Goal: Task Accomplishment & Management: Use online tool/utility

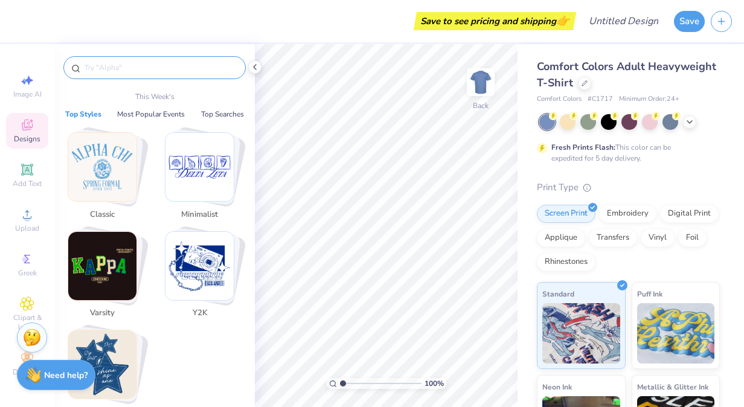
click at [106, 65] on input "text" at bounding box center [160, 68] width 155 height 12
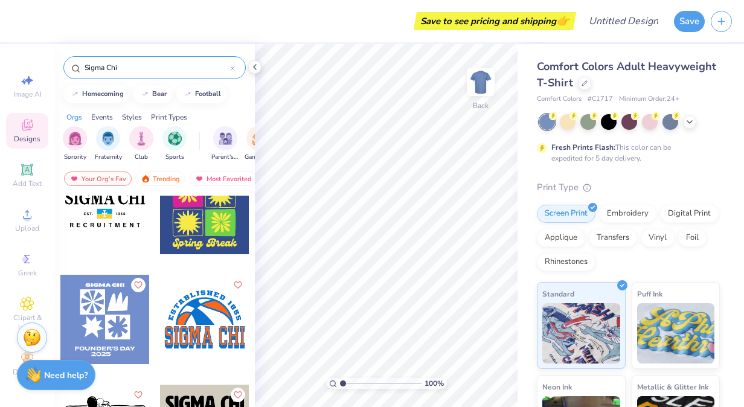
scroll to position [1572, 0]
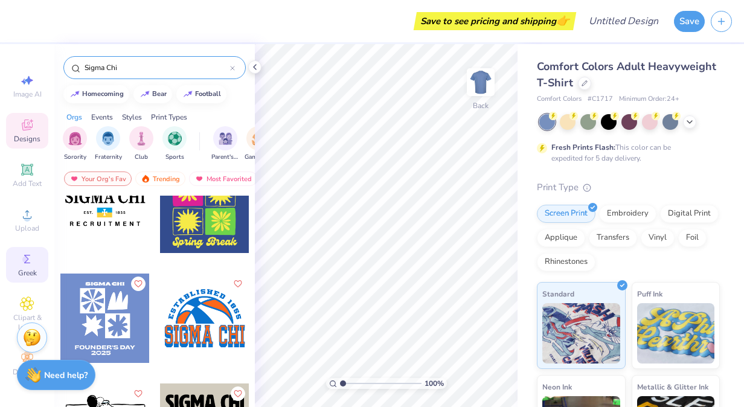
type input "Sigma Chi"
click at [24, 261] on circle at bounding box center [25, 259] width 7 height 7
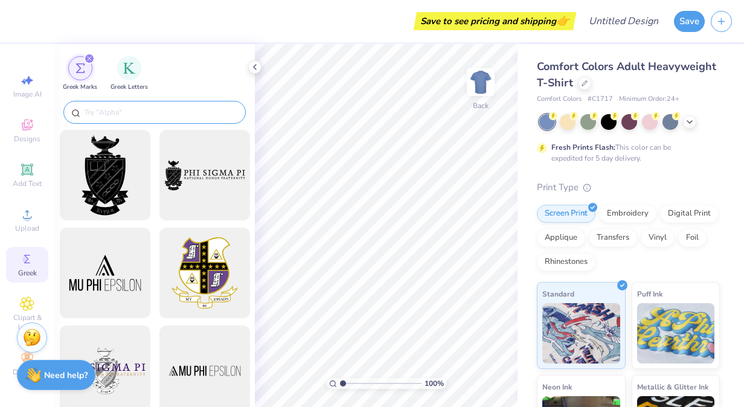
click at [133, 112] on input "text" at bounding box center [160, 112] width 155 height 12
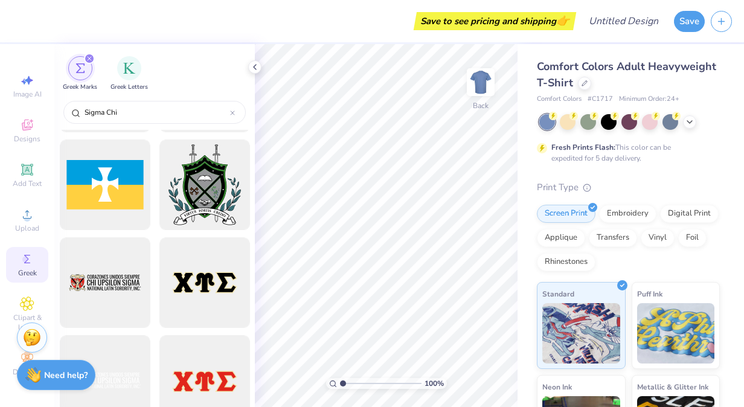
scroll to position [577, 0]
type input "Sigma Chi"
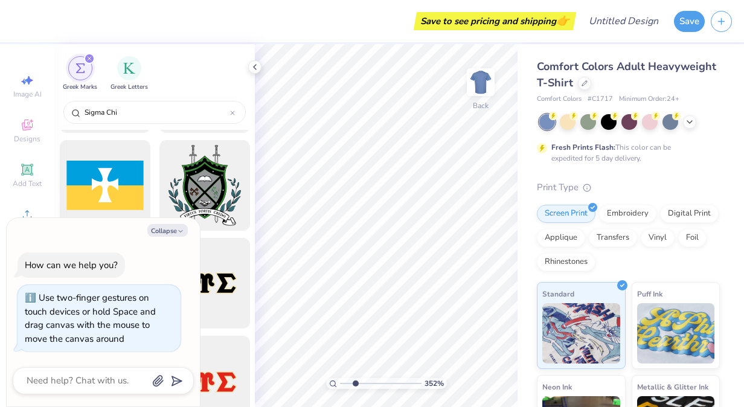
type input "3.52"
type textarea "x"
type input "3.62"
type textarea "x"
type input "1"
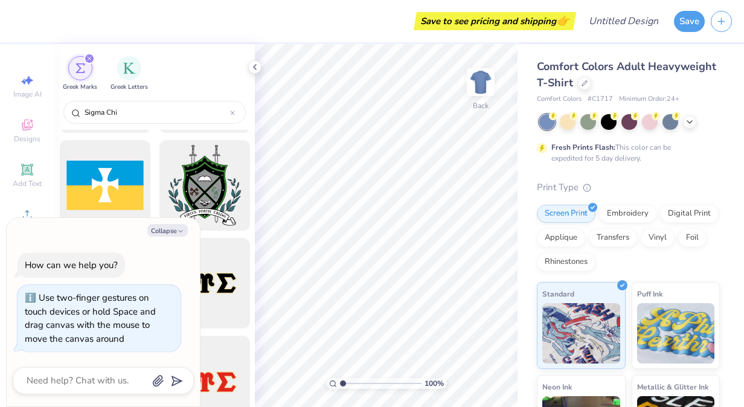
drag, startPoint x: 343, startPoint y: 383, endPoint x: 310, endPoint y: 380, distance: 33.4
click at [340, 380] on input "range" at bounding box center [381, 383] width 82 height 11
click at [178, 231] on icon "button" at bounding box center [180, 231] width 7 height 7
type textarea "x"
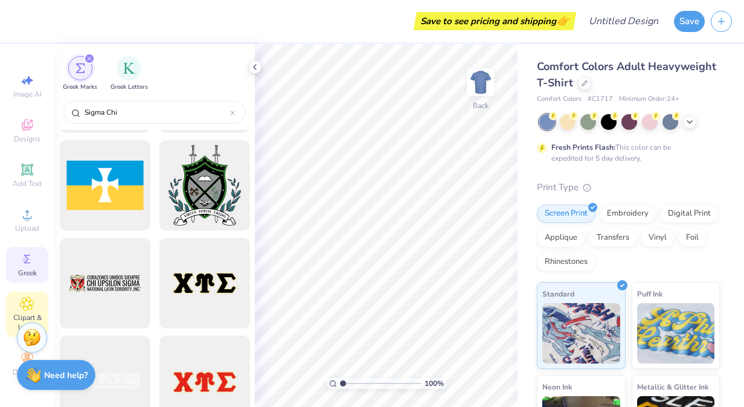
click at [21, 304] on icon at bounding box center [27, 303] width 13 height 13
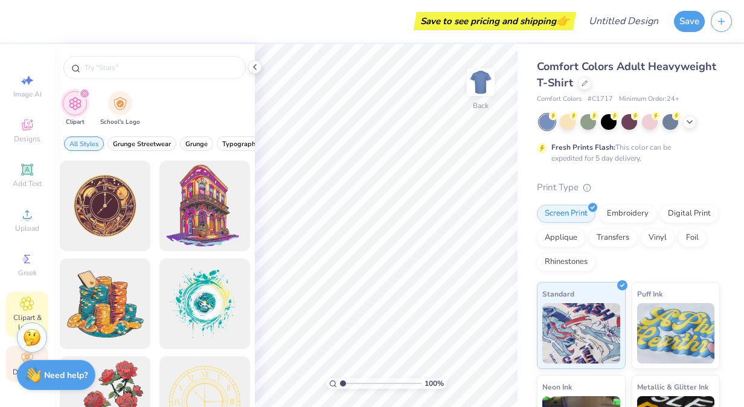
click at [12, 359] on div "Decorate" at bounding box center [27, 364] width 42 height 36
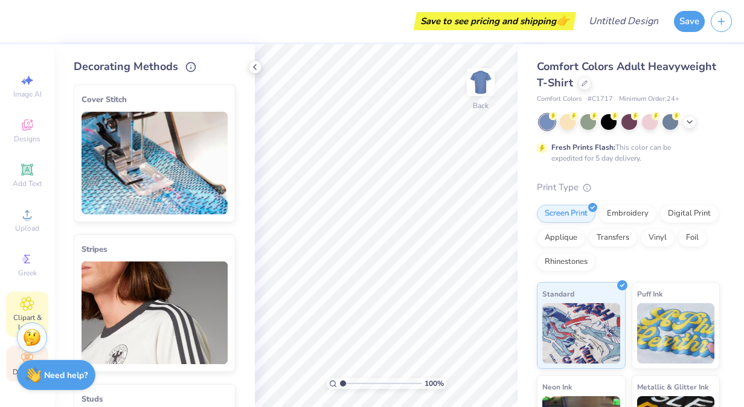
click at [29, 309] on icon at bounding box center [27, 303] width 13 height 13
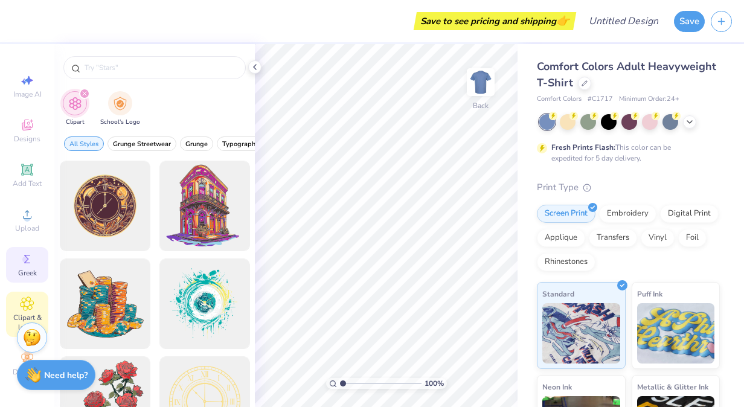
click at [29, 274] on span "Greek" at bounding box center [27, 273] width 19 height 10
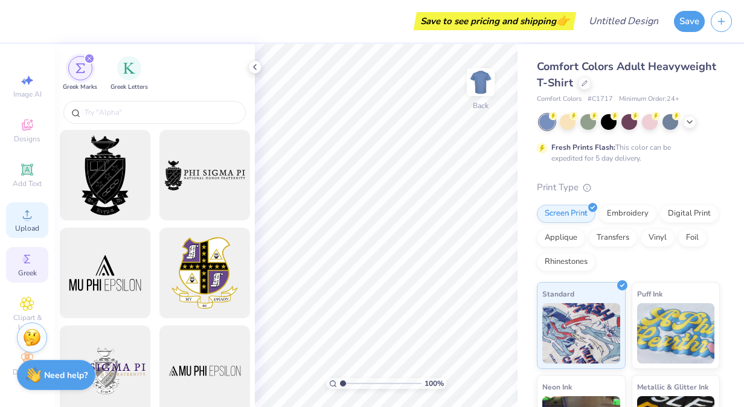
click at [21, 208] on icon at bounding box center [27, 214] width 14 height 14
click at [27, 180] on span "Add Text" at bounding box center [27, 184] width 29 height 10
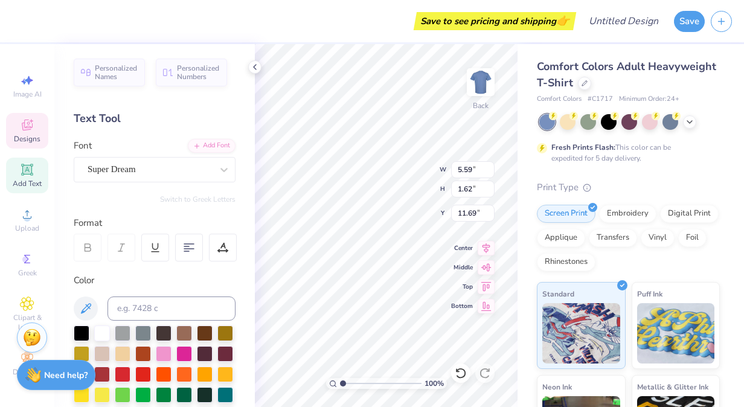
click at [22, 127] on icon at bounding box center [27, 125] width 11 height 11
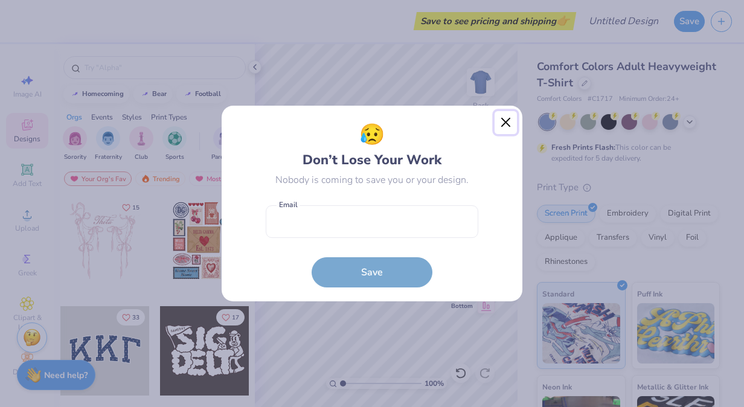
click at [506, 125] on button "Close" at bounding box center [506, 122] width 23 height 23
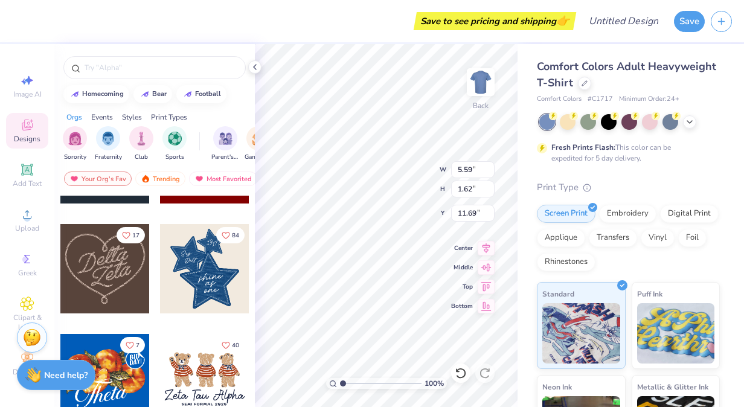
scroll to position [0, 0]
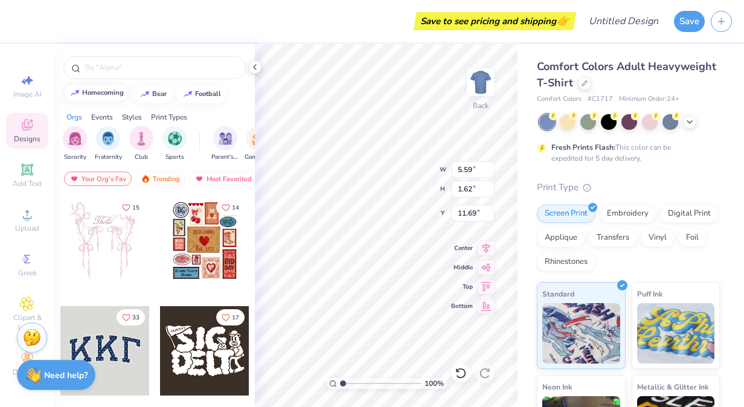
click at [97, 88] on button "homecoming" at bounding box center [96, 93] width 66 height 18
type input "homecoming"
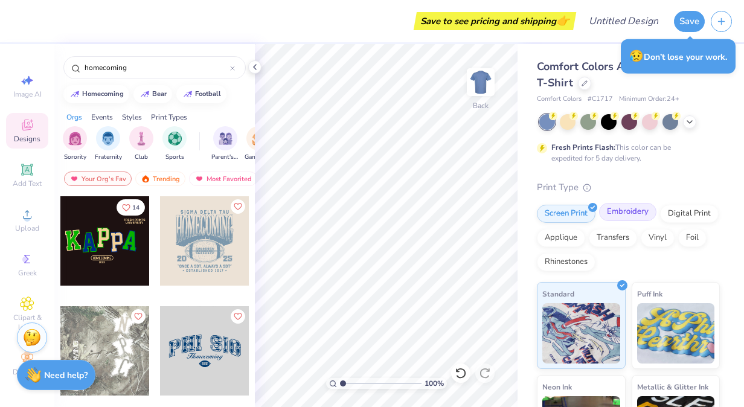
click at [628, 208] on div "Embroidery" at bounding box center [627, 212] width 57 height 18
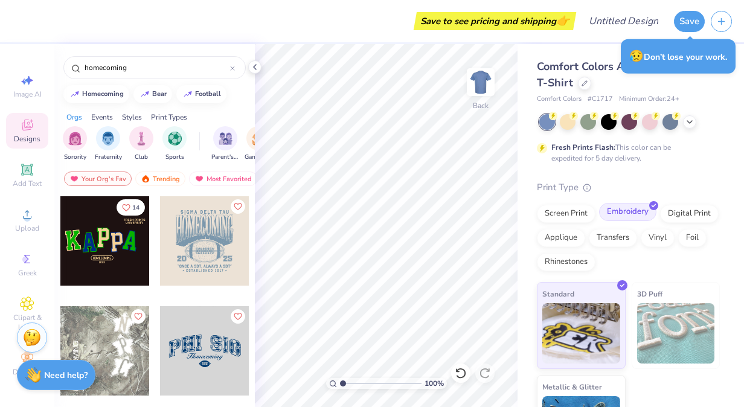
click at [613, 209] on div "Embroidery" at bounding box center [627, 212] width 57 height 18
click at [567, 211] on div "Screen Print" at bounding box center [566, 212] width 59 height 18
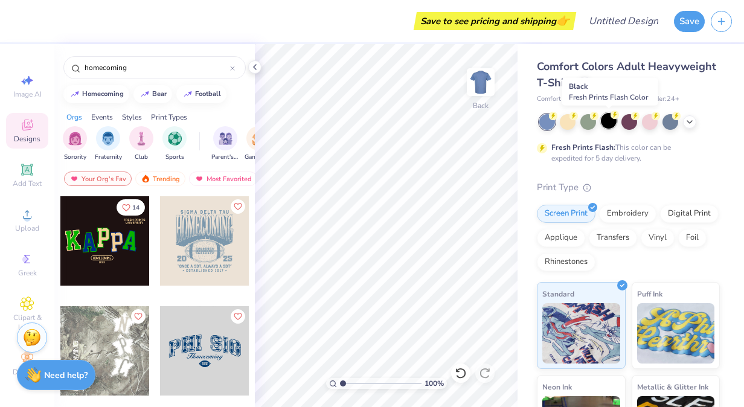
click at [608, 121] on div at bounding box center [609, 121] width 16 height 16
click at [687, 120] on polyline at bounding box center [689, 121] width 5 height 2
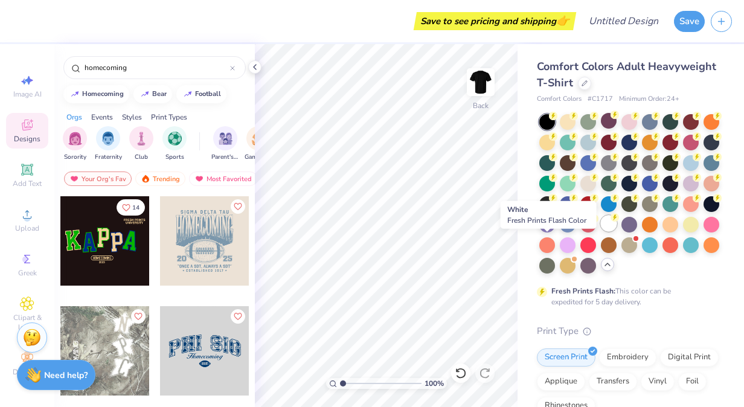
click at [601, 231] on div at bounding box center [609, 224] width 16 height 16
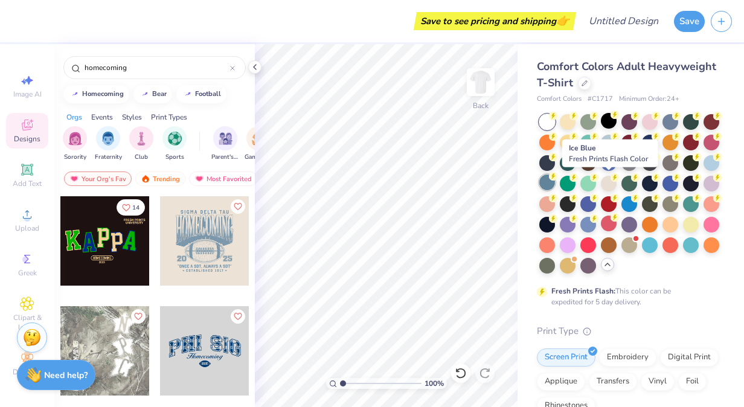
click at [555, 185] on div at bounding box center [547, 183] width 16 height 16
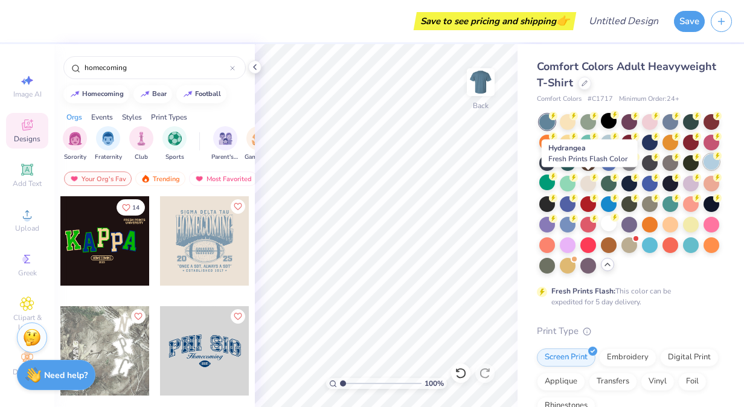
click at [704, 170] on div at bounding box center [712, 162] width 16 height 16
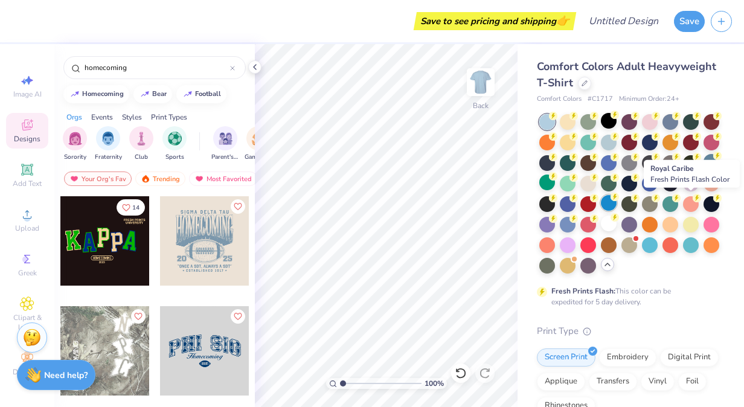
click at [617, 205] on div at bounding box center [609, 203] width 16 height 16
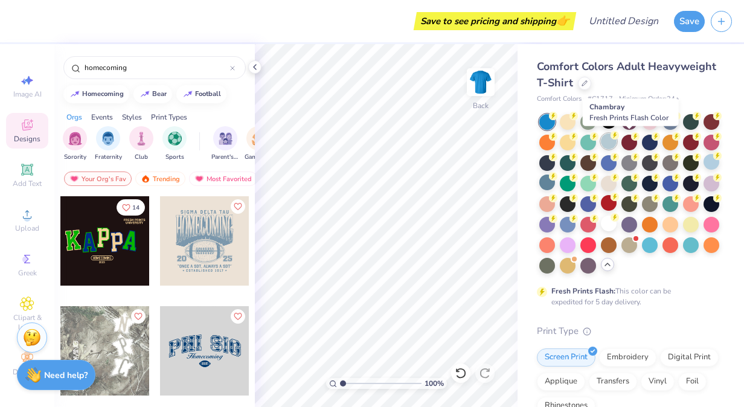
click at [617, 141] on div at bounding box center [609, 141] width 16 height 16
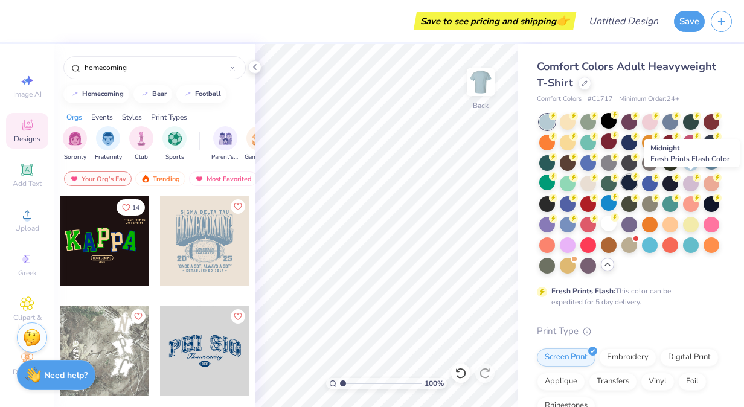
click at [637, 183] on div at bounding box center [630, 183] width 16 height 16
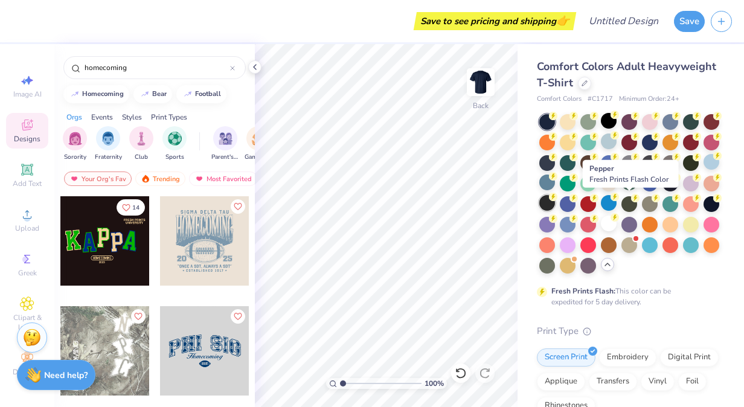
click at [555, 203] on div at bounding box center [547, 203] width 16 height 16
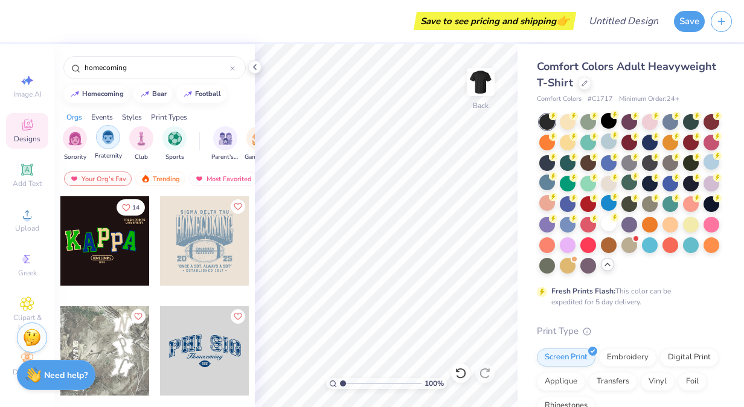
click at [105, 144] on div "filter for Fraternity" at bounding box center [108, 137] width 24 height 24
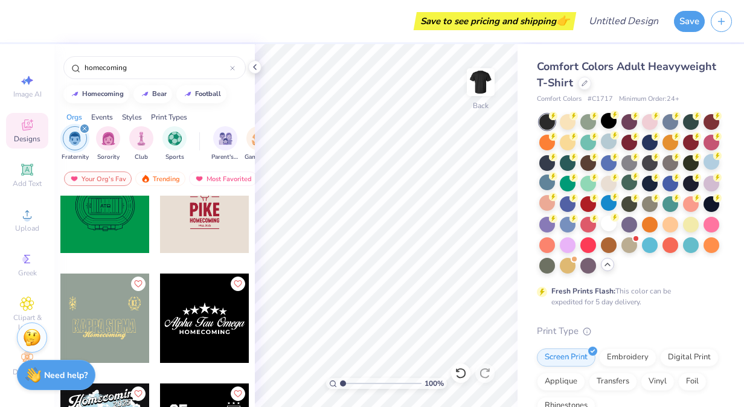
scroll to position [299, 0]
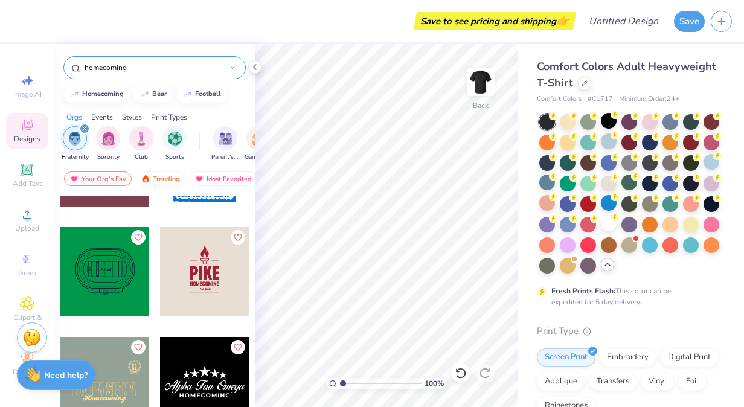
click at [234, 66] on icon at bounding box center [233, 68] width 4 height 4
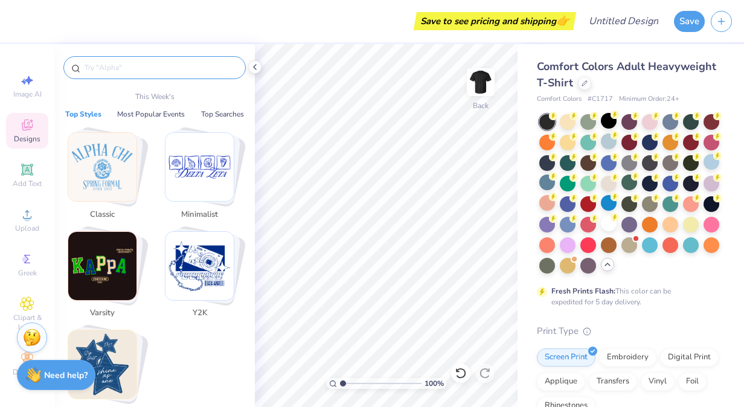
click at [203, 67] on input "text" at bounding box center [160, 68] width 155 height 12
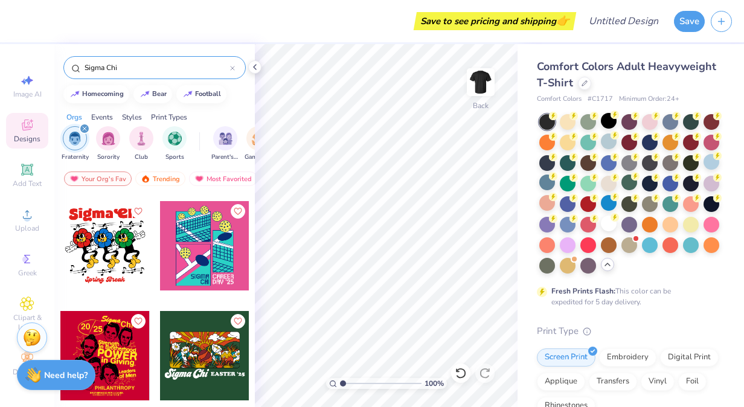
scroll to position [2672, 0]
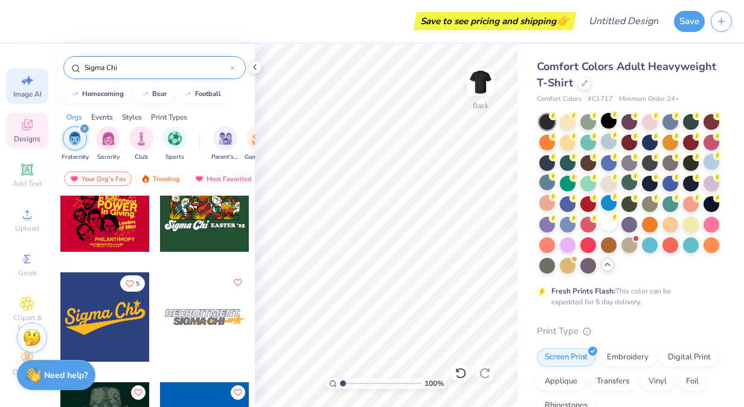
type input "Sigma Chi"
click at [24, 79] on icon at bounding box center [23, 82] width 5 height 6
select select "4"
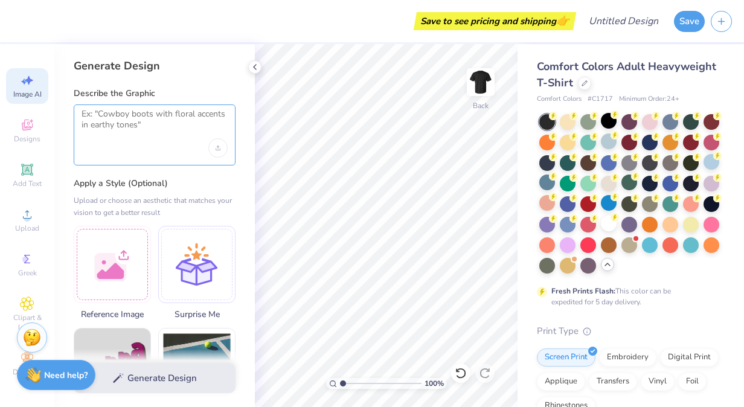
click at [136, 127] on textarea at bounding box center [155, 124] width 146 height 30
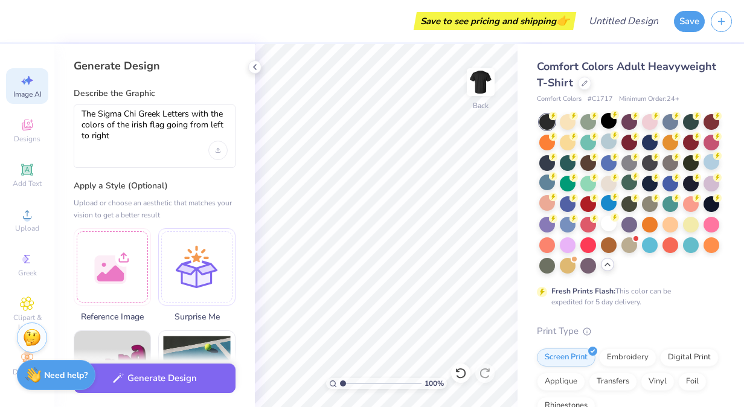
click at [186, 179] on div "Generate Design Describe the Graphic The Sigma Chi Greek Letters with the color…" at bounding box center [154, 225] width 201 height 363
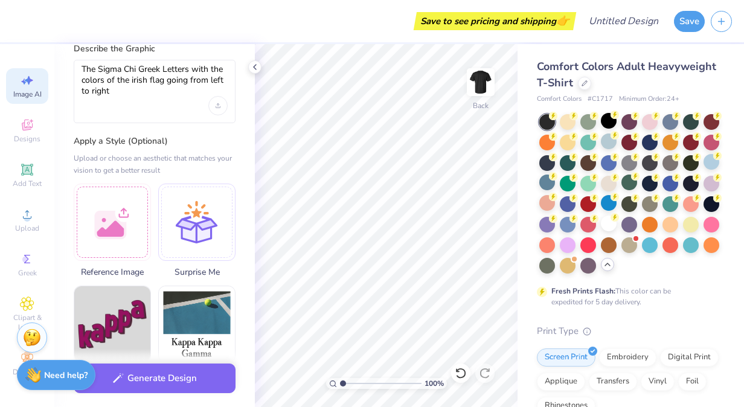
scroll to position [77, 0]
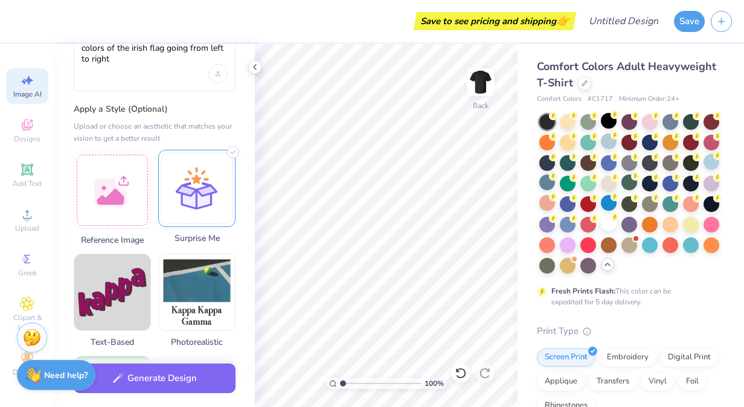
click at [197, 176] on div at bounding box center [196, 188] width 77 height 77
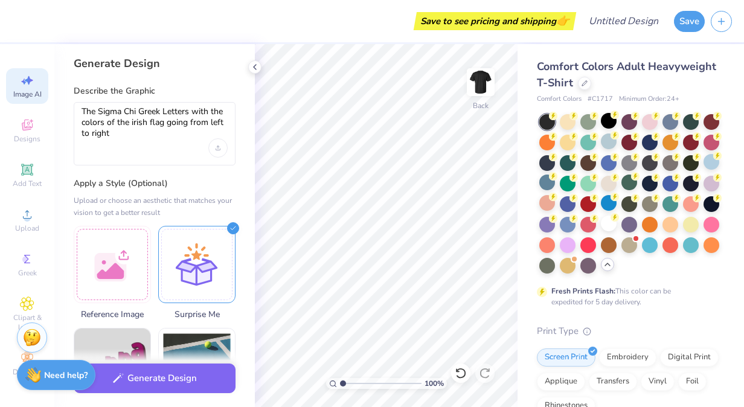
scroll to position [0, 0]
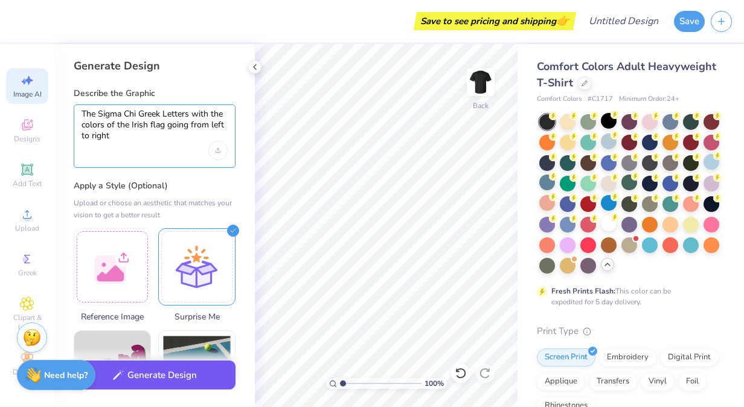
type textarea "The Sigma Chi Greek Letters with the colors of the Irish flag going from left t…"
click at [150, 384] on button "Generate Design" at bounding box center [155, 376] width 162 height 30
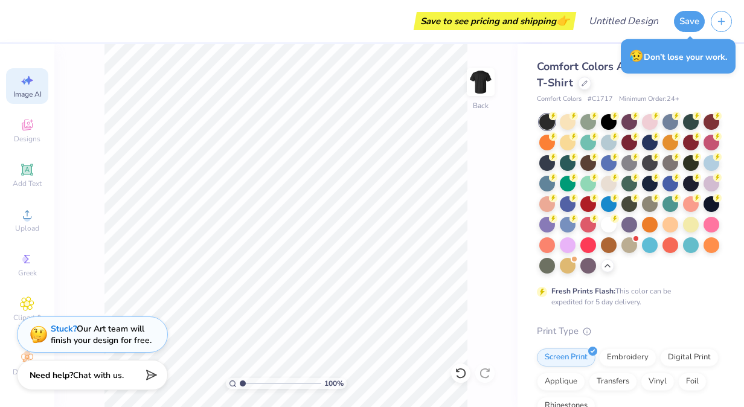
select select "4"
